Goal: Information Seeking & Learning: Learn about a topic

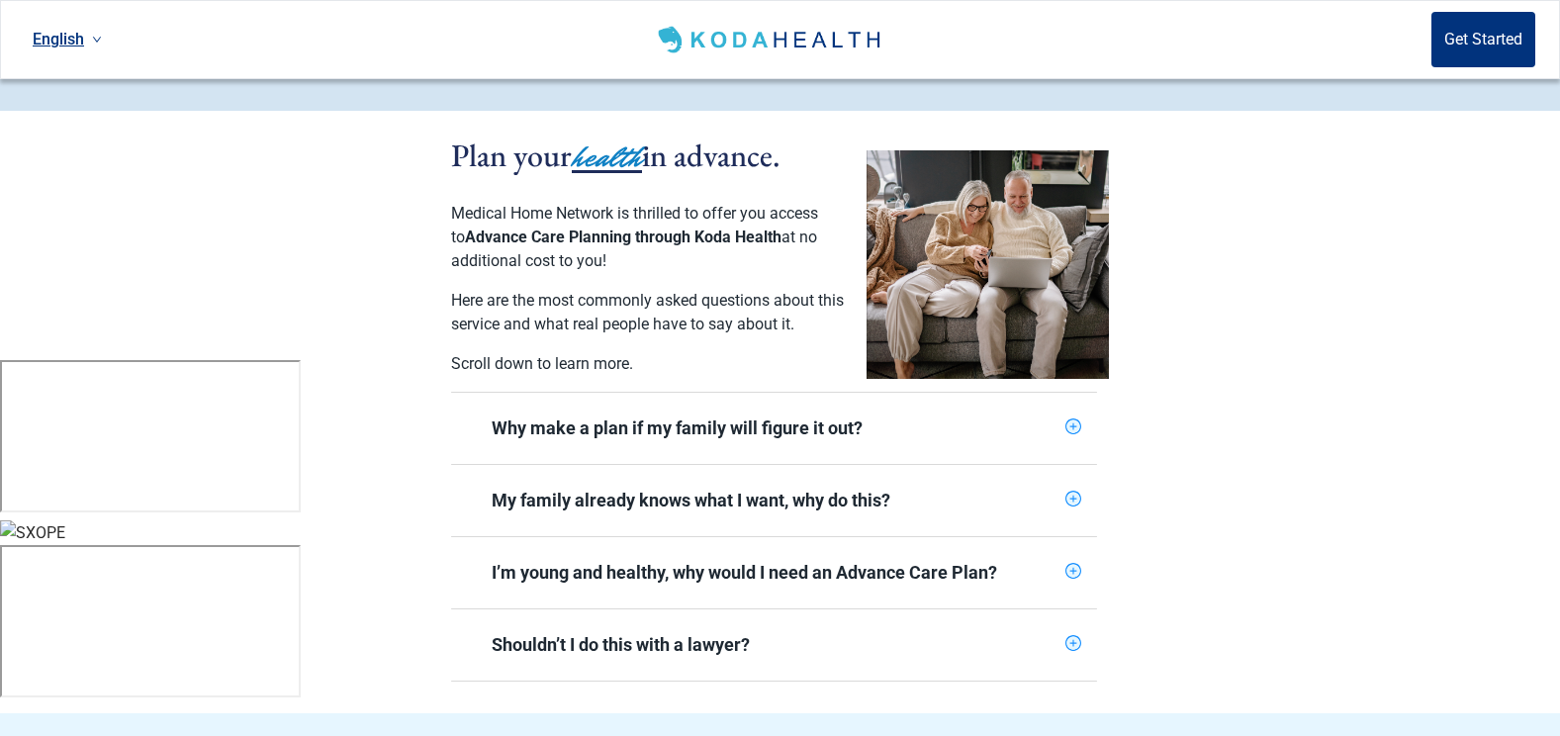
scroll to position [396, 0]
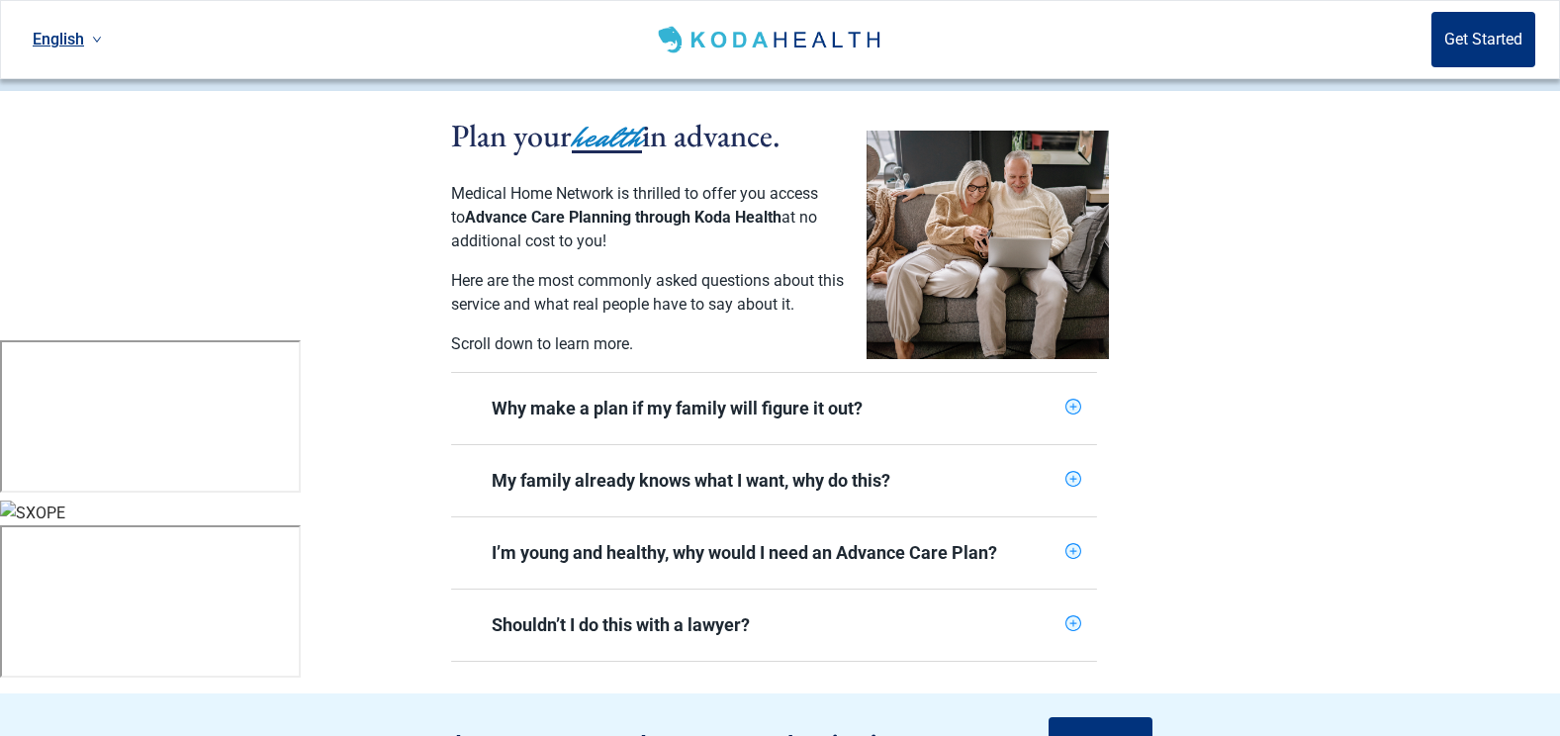
click at [890, 385] on span "Why make a plan if my family will figure it out?" at bounding box center [762, 408] width 590 height 47
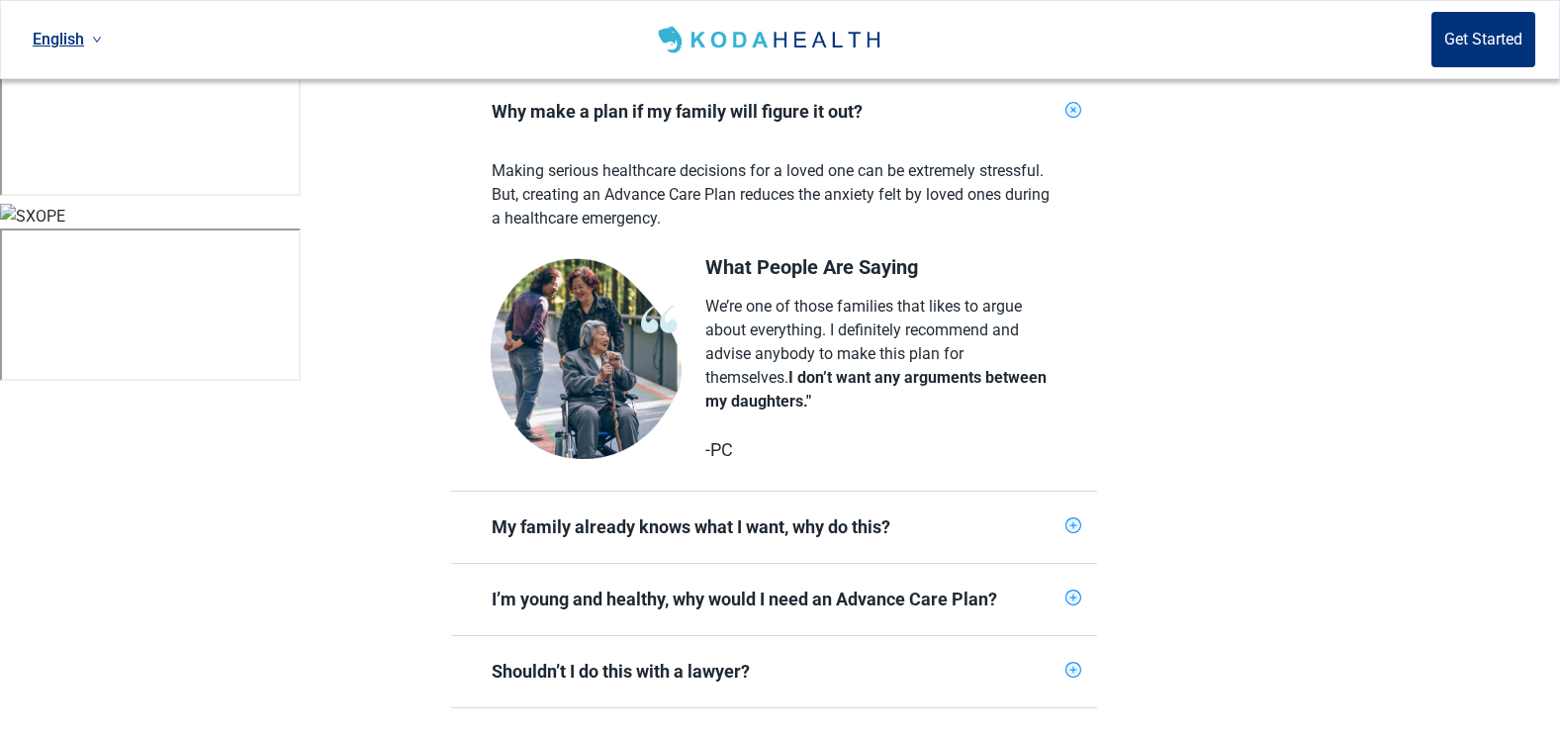
scroll to position [791, 0]
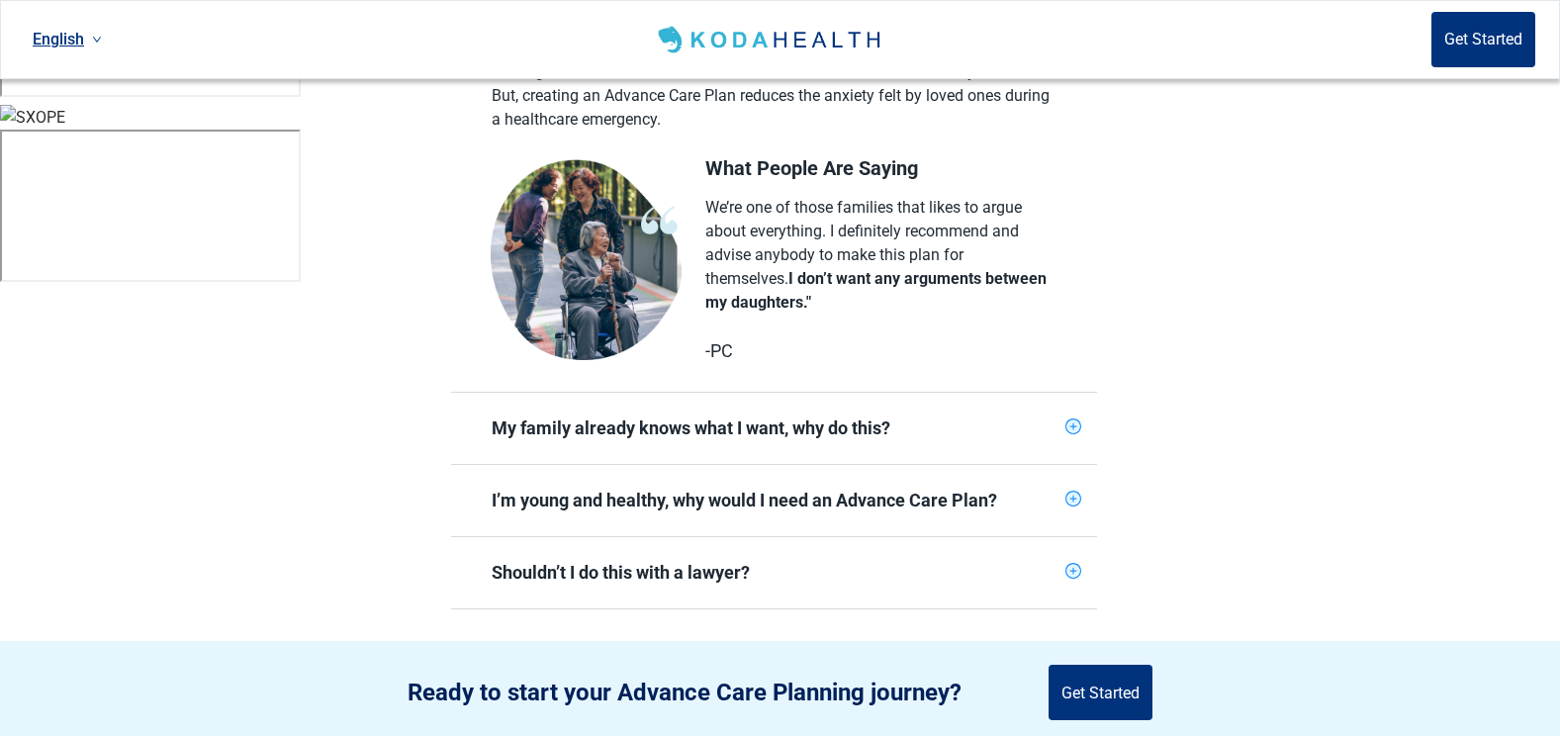
click at [945, 416] on div "My family already knows what I want, why do this?" at bounding box center [775, 428] width 566 height 24
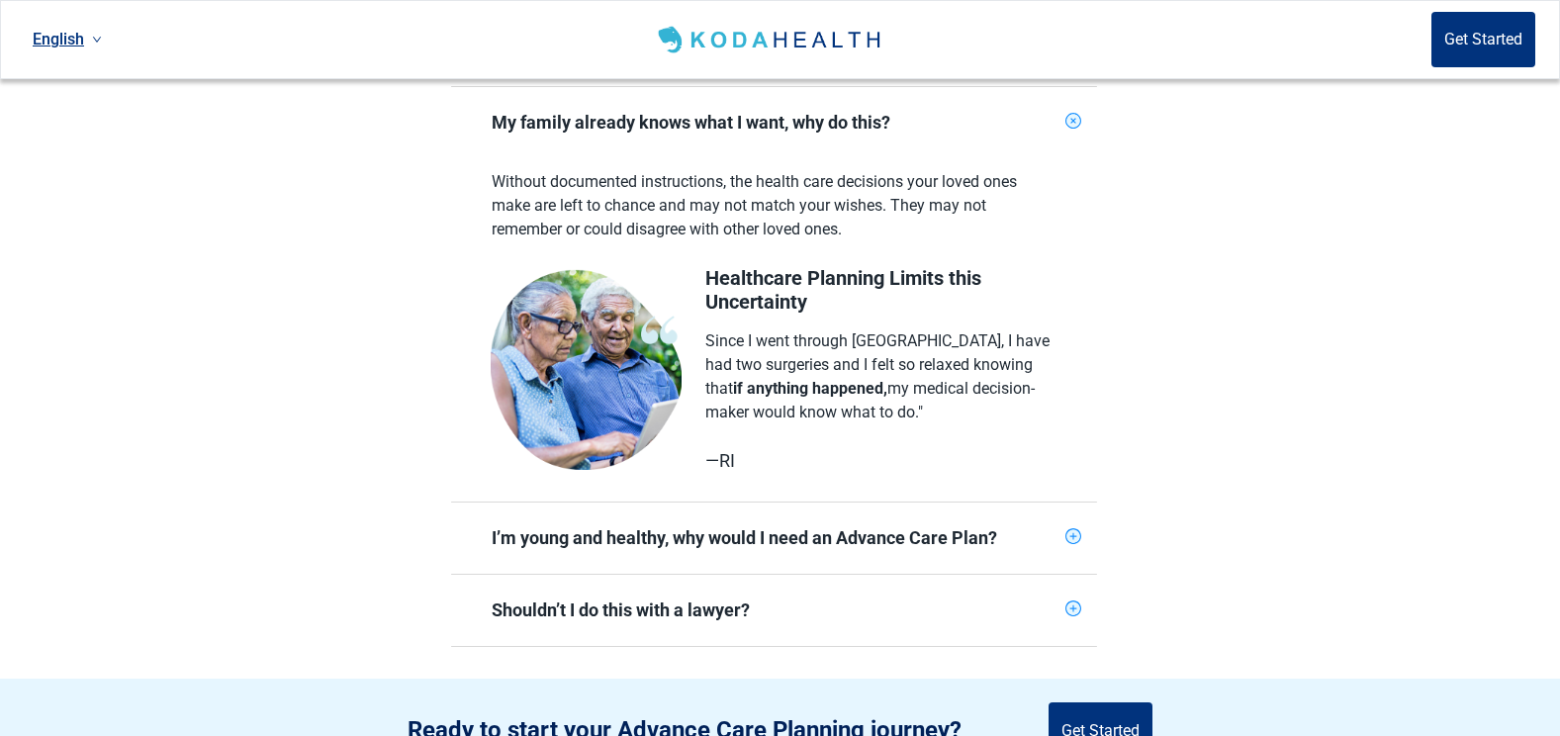
scroll to position [1187, 0]
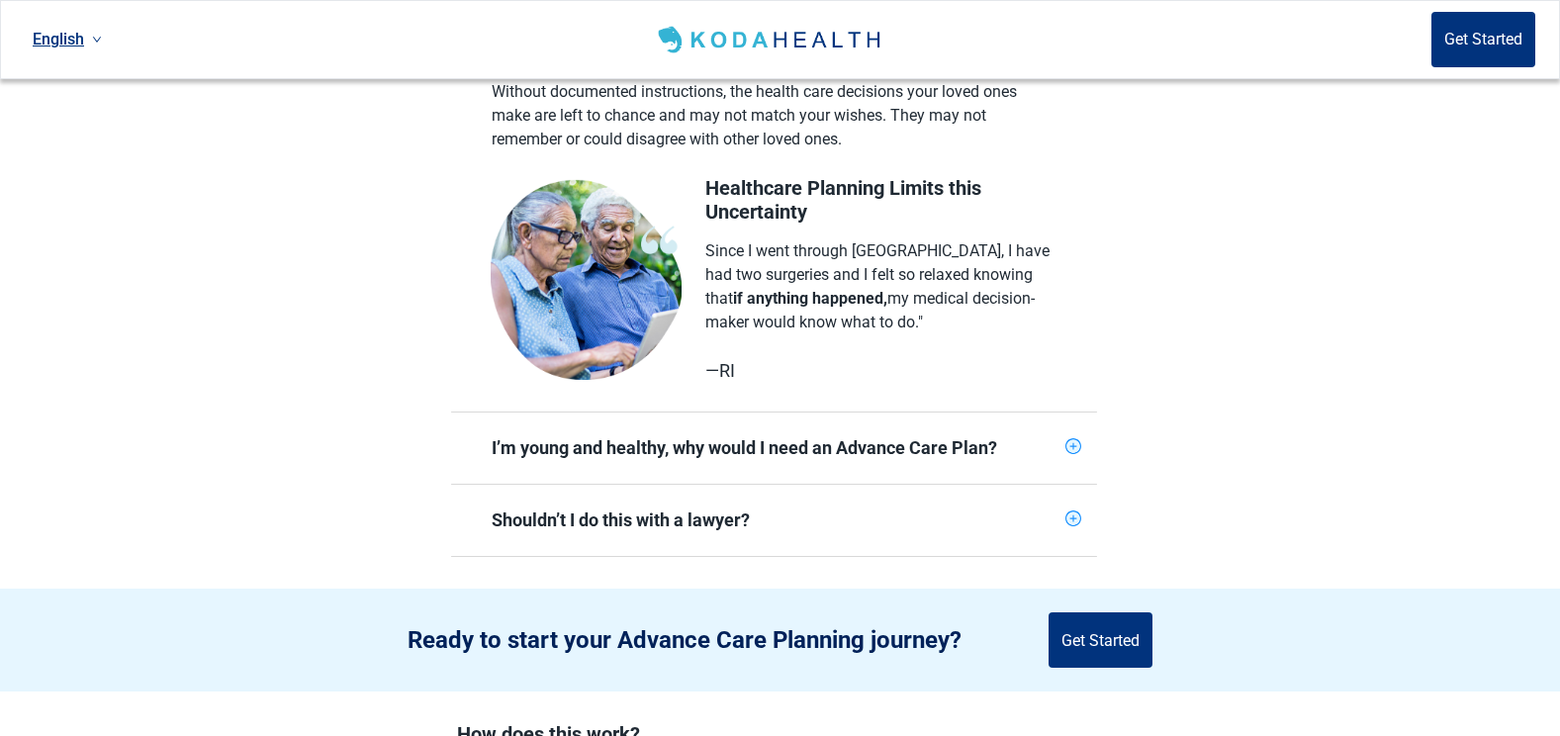
click at [922, 412] on div "I’m young and healthy, why would I need an Advance Care Plan?" at bounding box center [774, 447] width 646 height 71
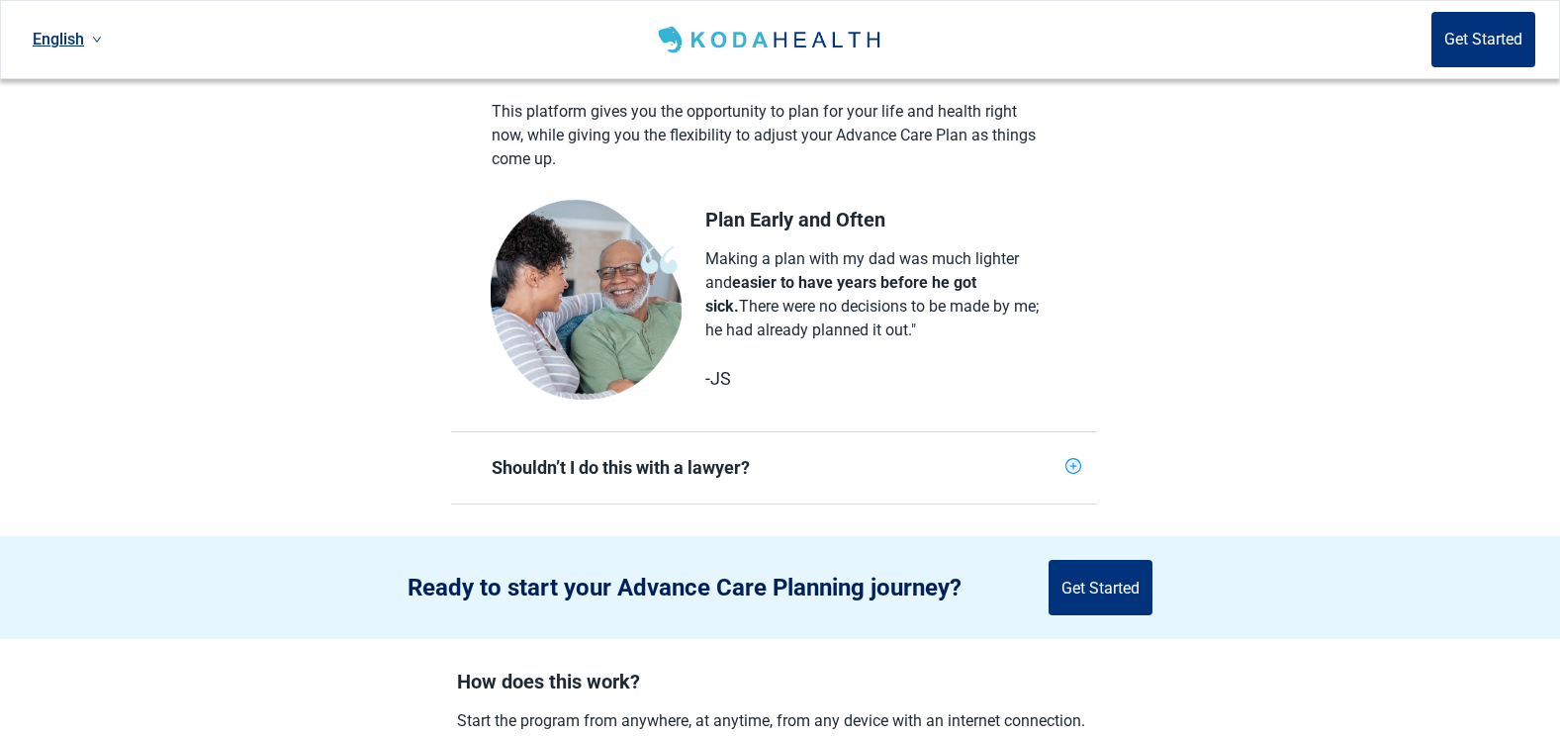
scroll to position [1681, 0]
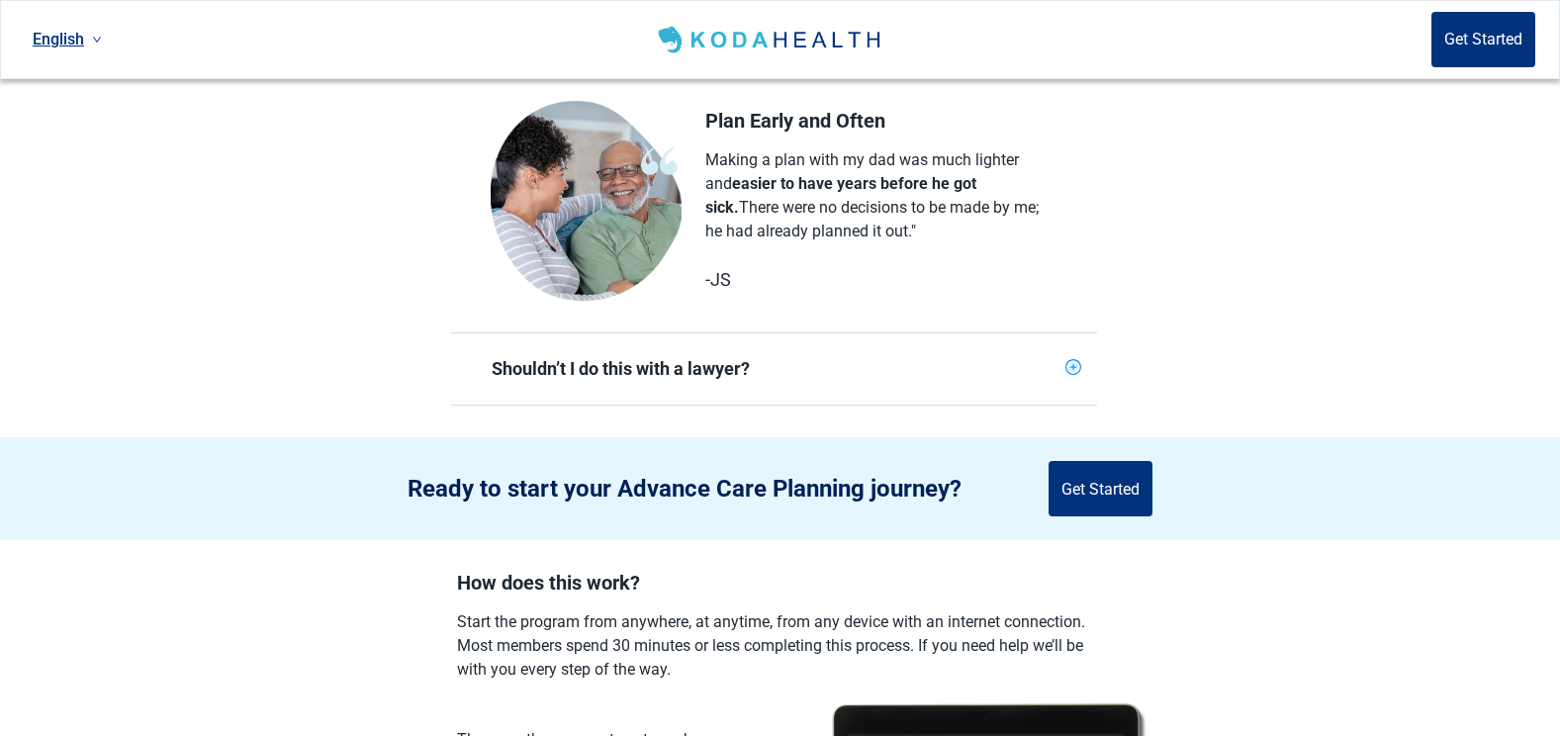
click at [894, 371] on span "Shouldn’t I do this with a lawyer?" at bounding box center [762, 368] width 590 height 47
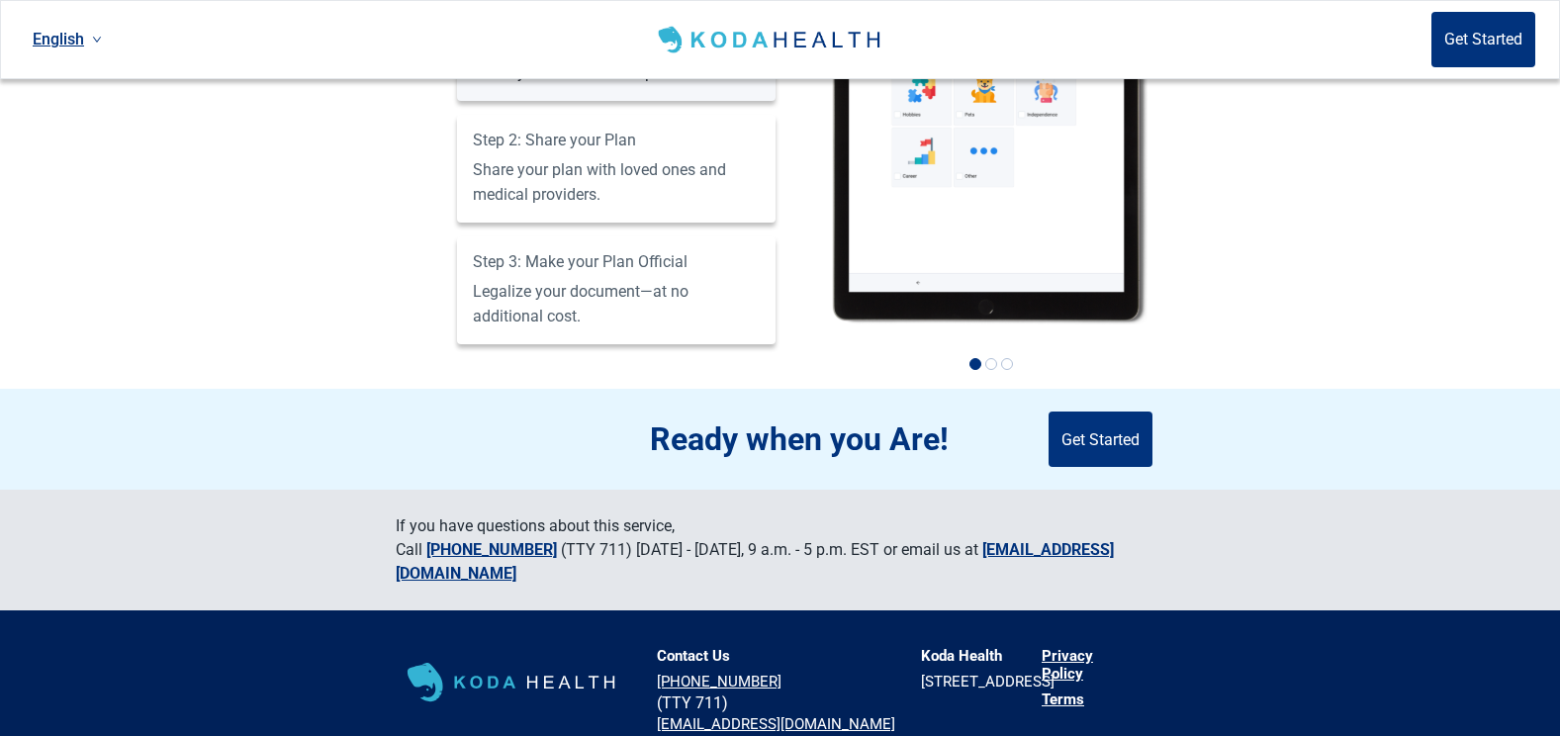
scroll to position [2852, 0]
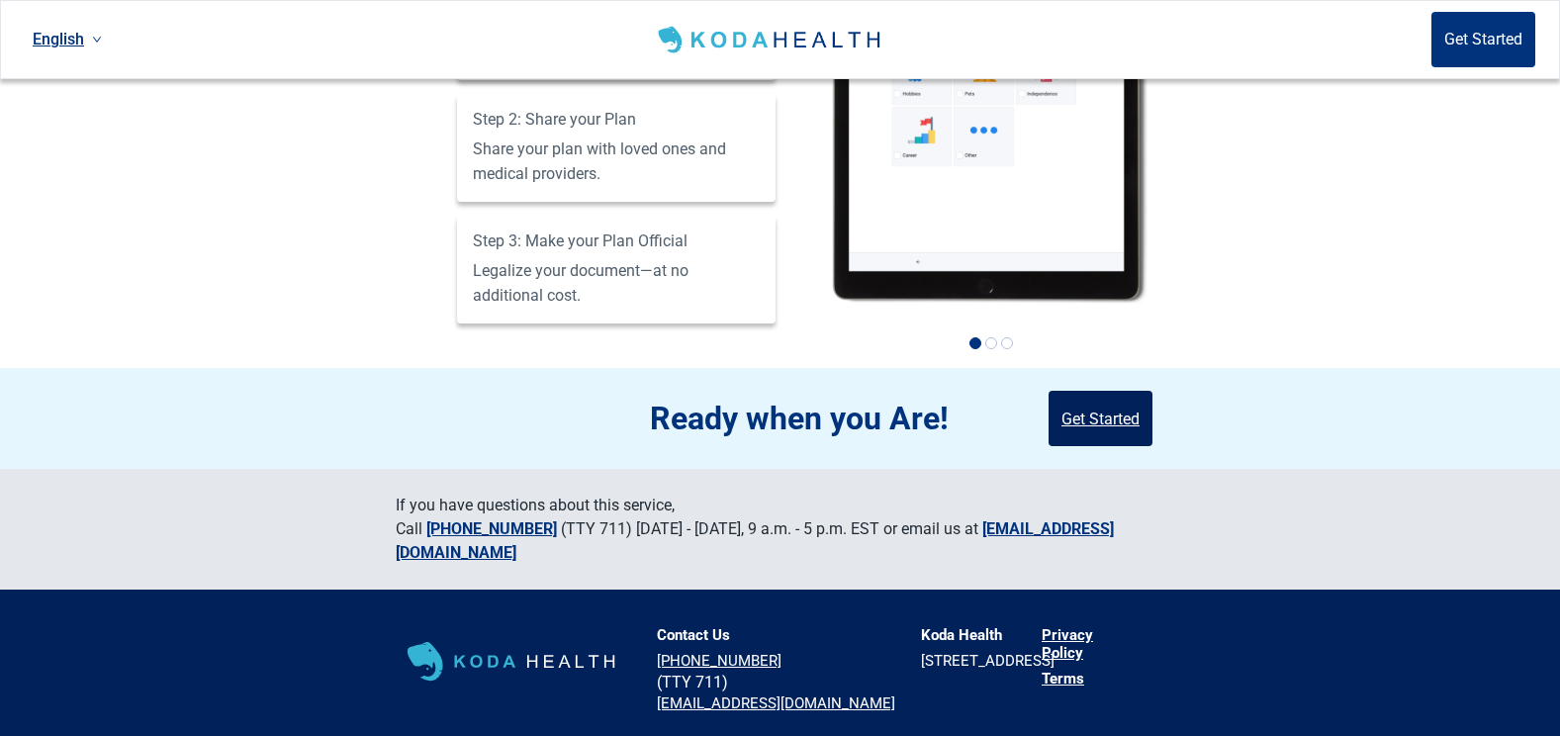
click at [1123, 415] on button "Get Started" at bounding box center [1100, 418] width 104 height 55
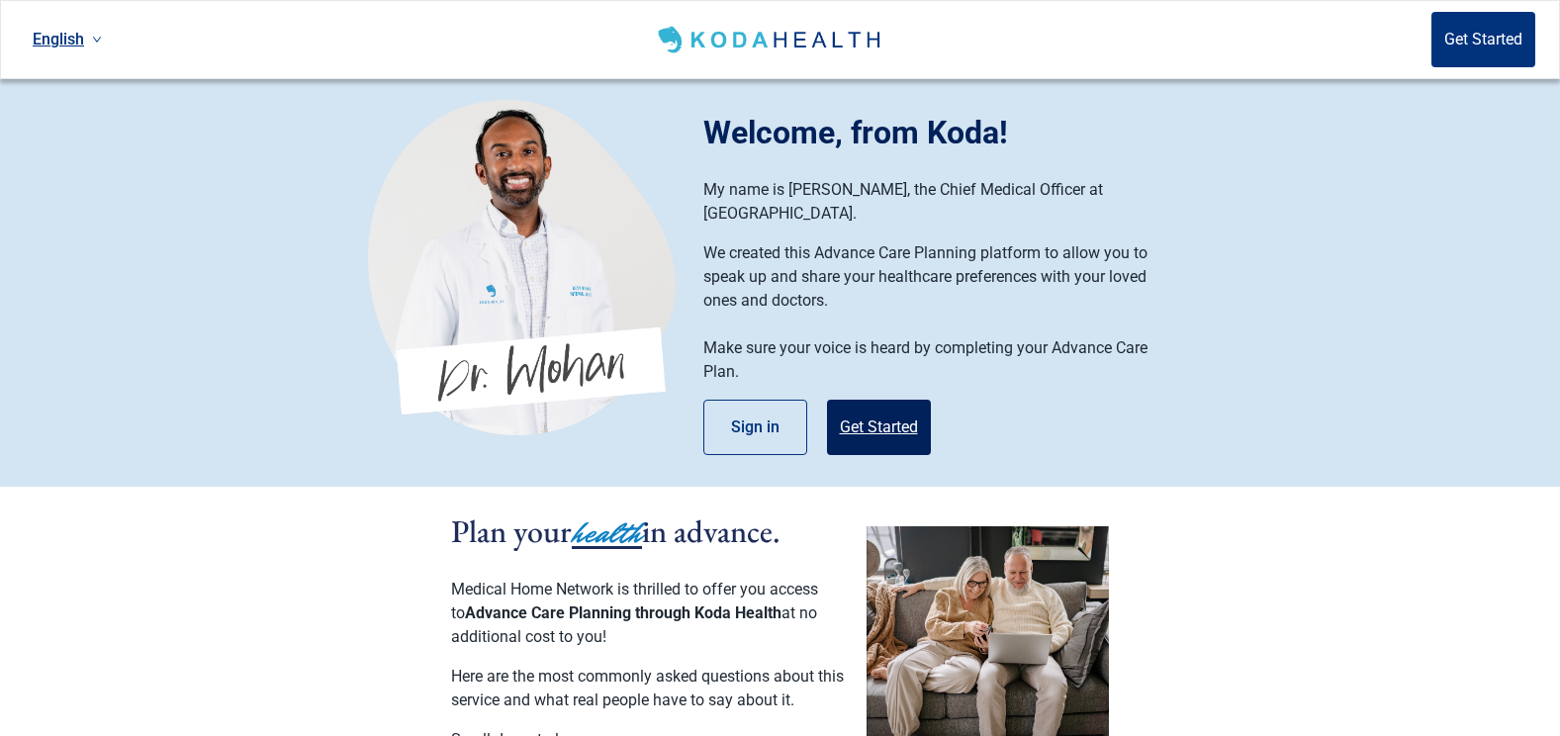
click at [908, 411] on button "Get Started" at bounding box center [879, 427] width 104 height 55
click at [753, 401] on button "Sign in" at bounding box center [755, 427] width 104 height 55
